Goal: Information Seeking & Learning: Learn about a topic

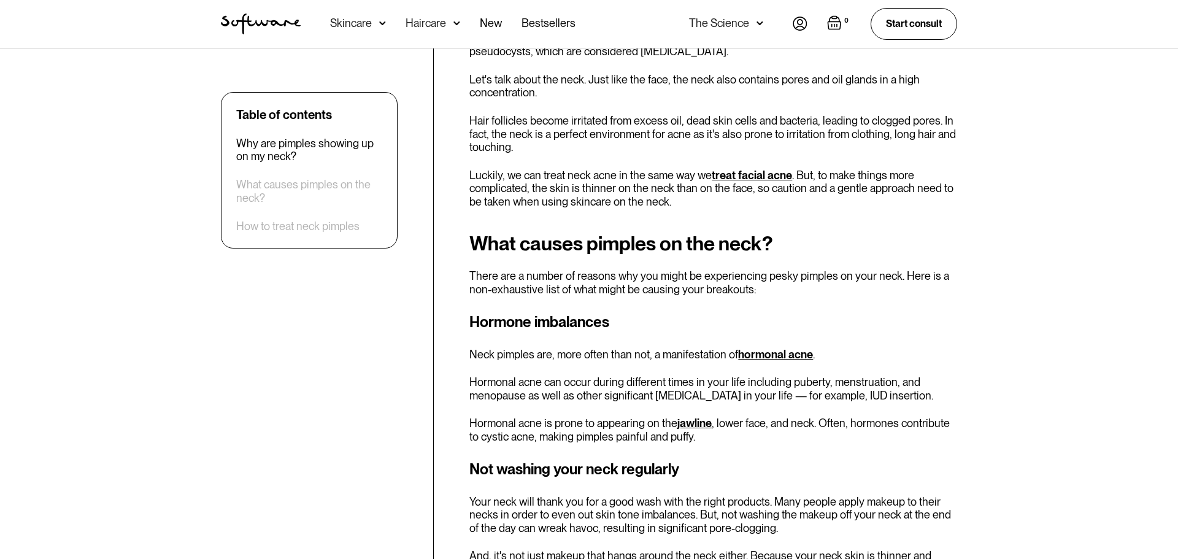
scroll to position [705, 0]
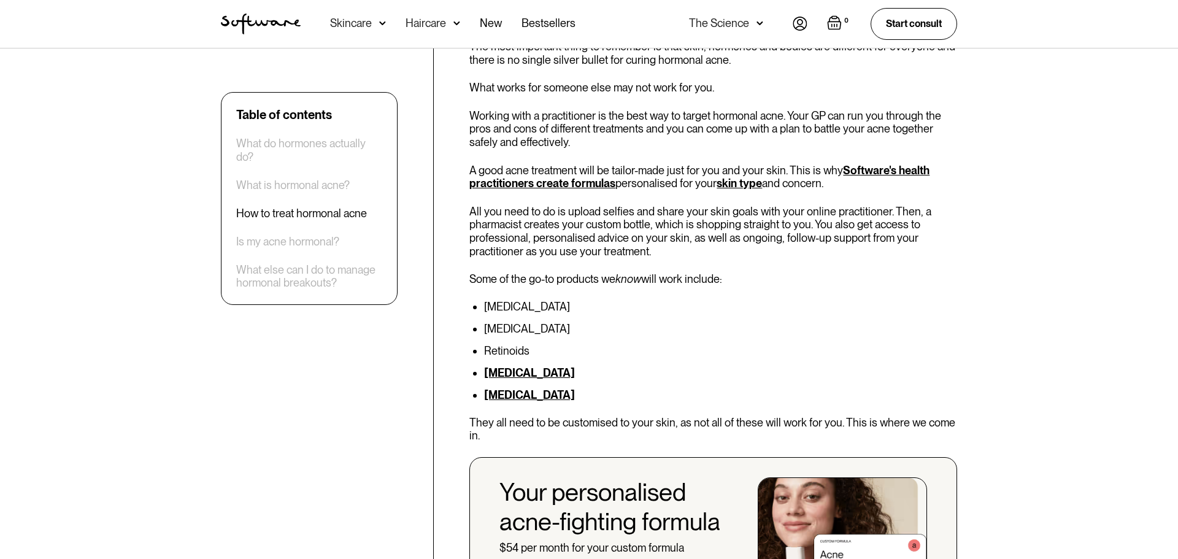
scroll to position [2560, 0]
